Goal: Task Accomplishment & Management: Complete application form

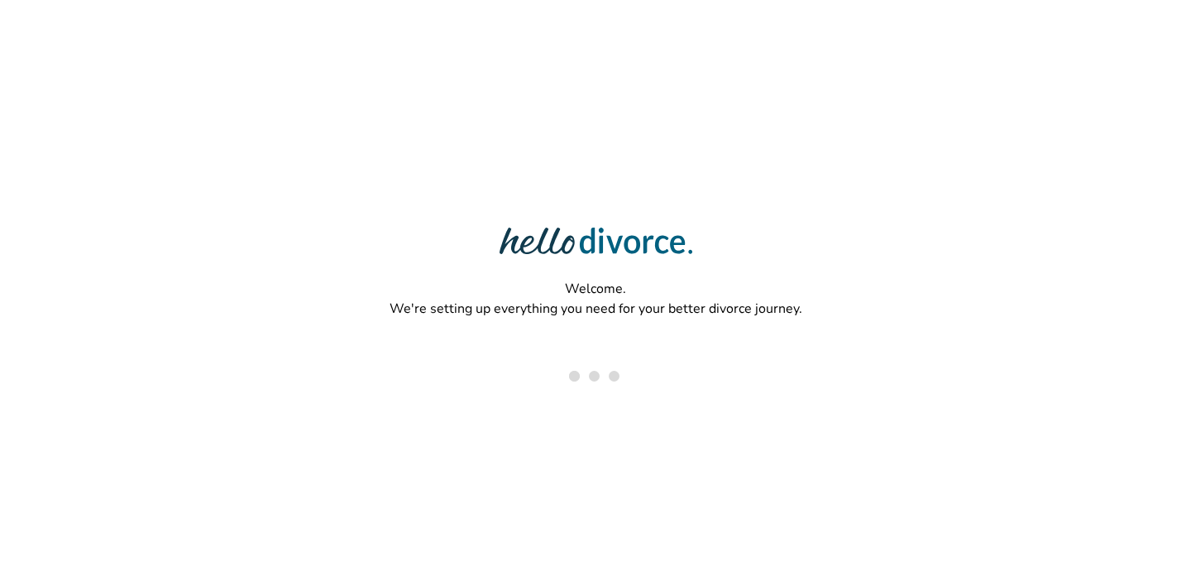
click at [831, 266] on div "Welcome. We're setting up everything you need for your better divorce journey." at bounding box center [595, 227] width 1191 height 454
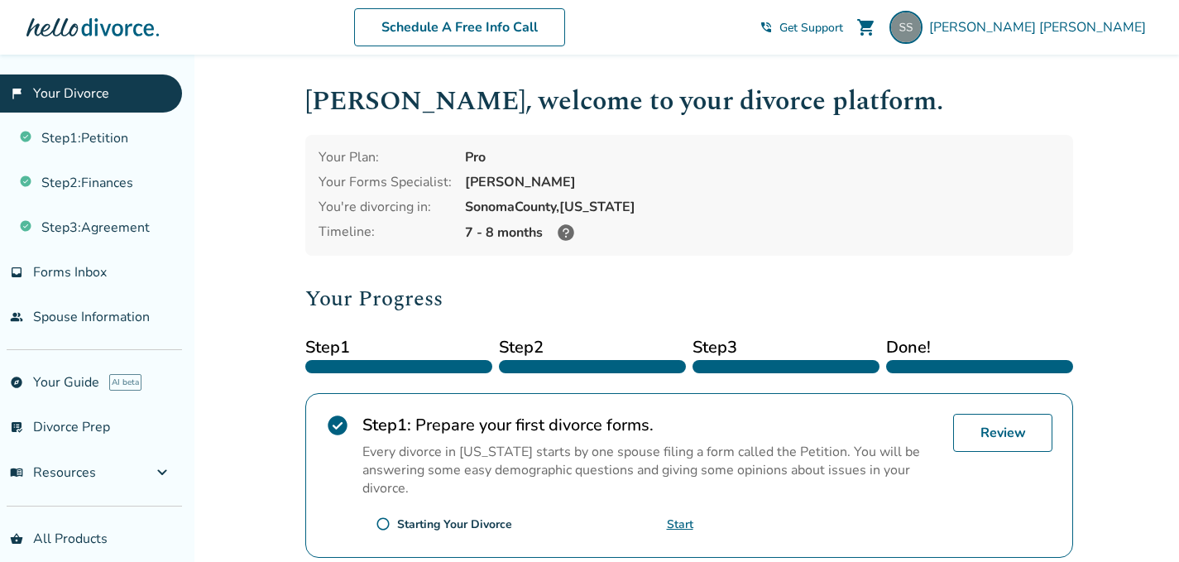
click at [906, 369] on div at bounding box center [979, 366] width 187 height 13
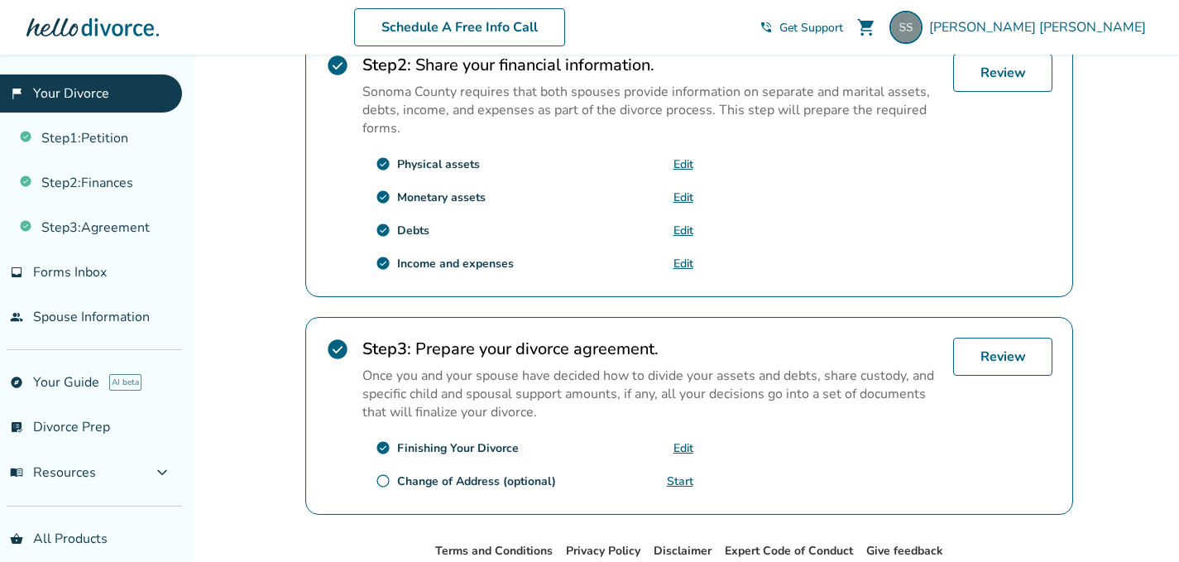
scroll to position [634, 0]
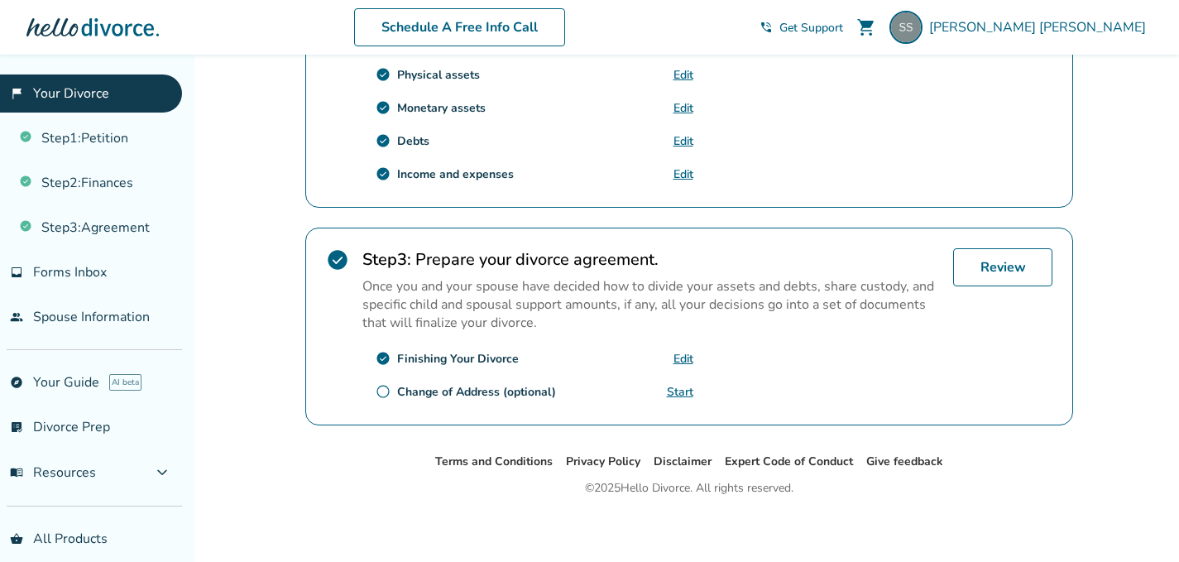
click at [998, 404] on div "check_circle Step 3 : Prepare your divorce agreement. Once you and your spouse …" at bounding box center [689, 326] width 768 height 198
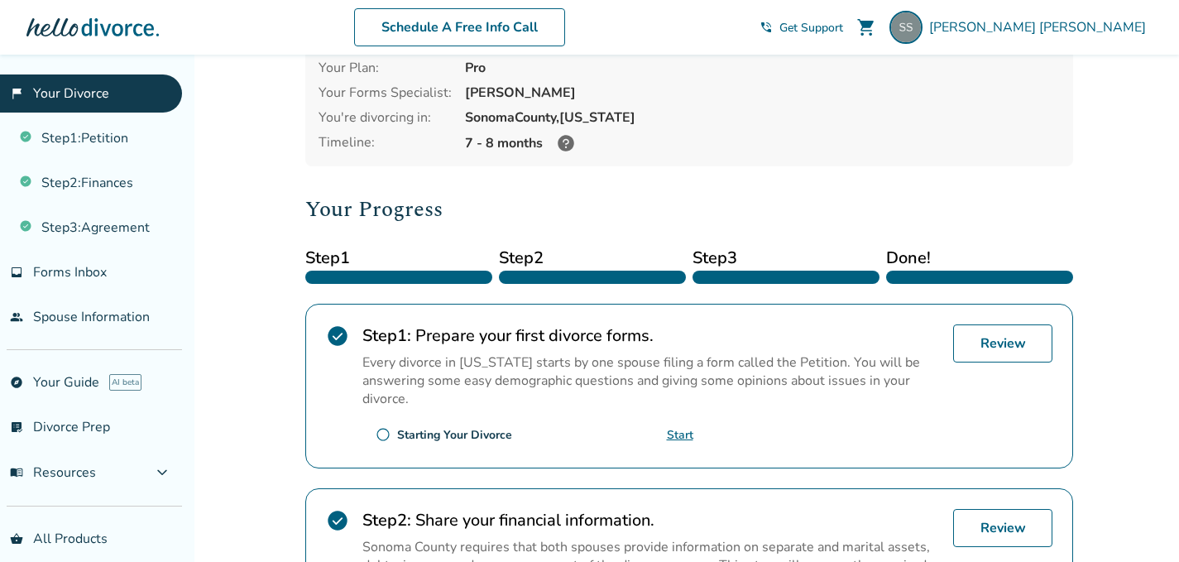
scroll to position [0, 0]
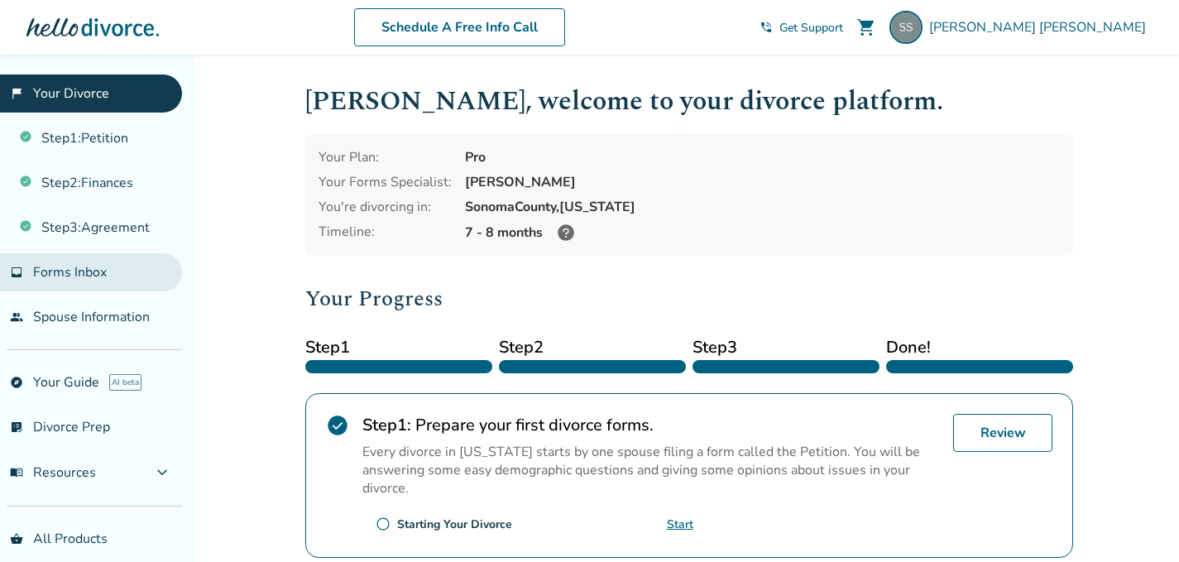
click at [98, 271] on span "Forms Inbox" at bounding box center [70, 272] width 74 height 18
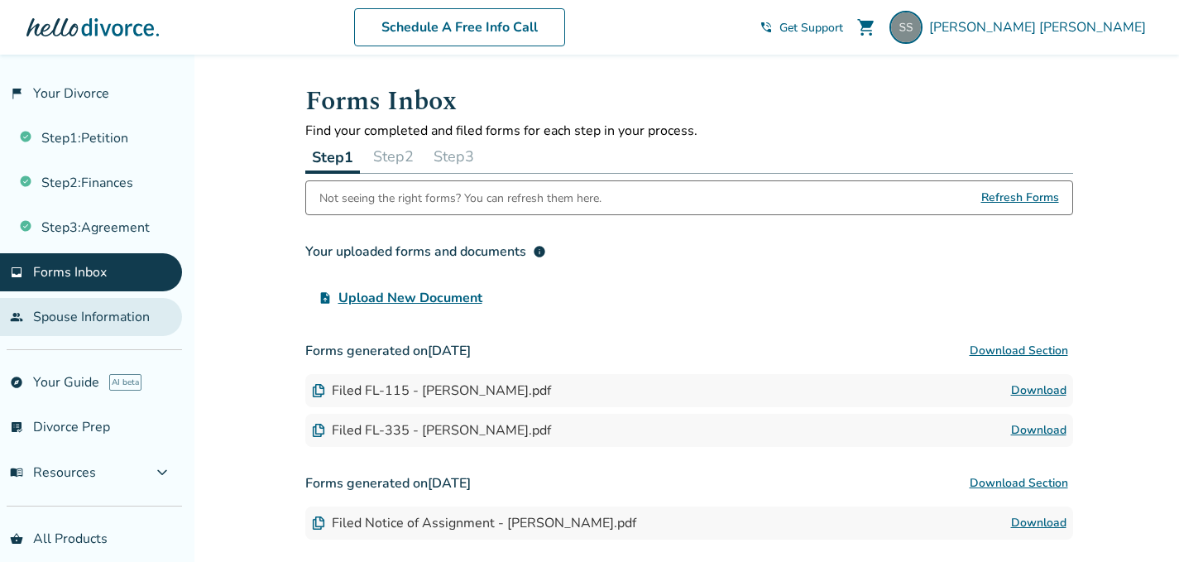
click at [127, 325] on link "people Spouse Information" at bounding box center [91, 317] width 182 height 38
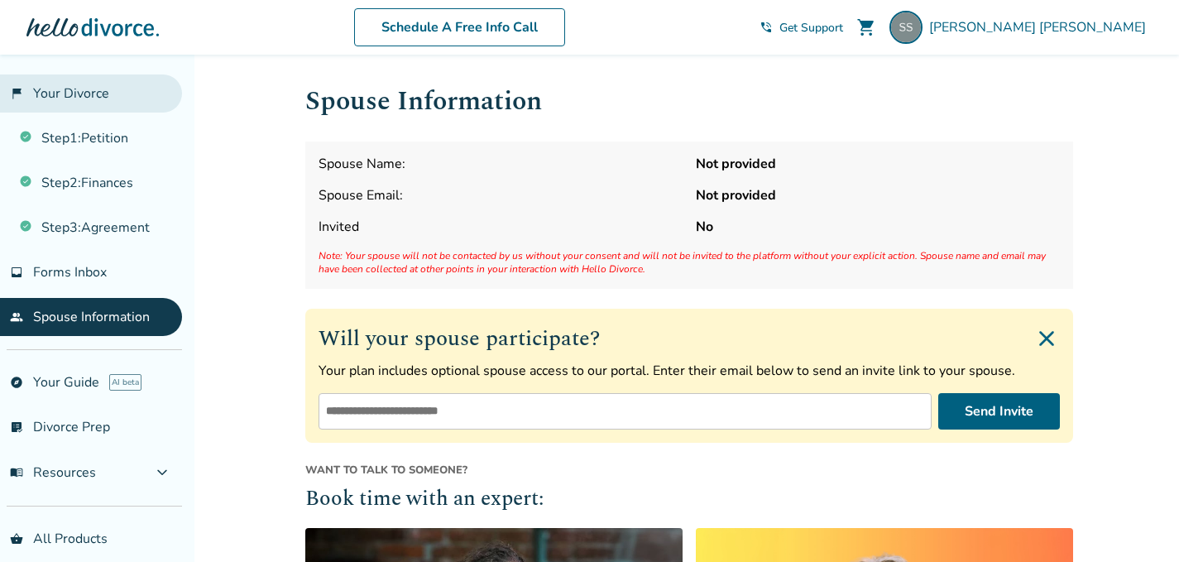
click at [89, 97] on link "flag_2 Your Divorce" at bounding box center [91, 93] width 182 height 38
